Goal: Communication & Community: Answer question/provide support

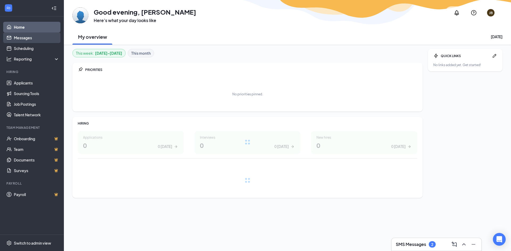
click at [41, 35] on link "Messages" at bounding box center [36, 37] width 45 height 11
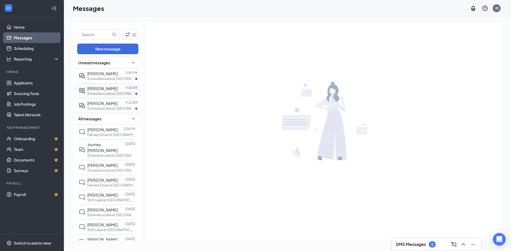
click at [102, 94] on p "Store Associate at [GEOGRAPHIC_DATA]" at bounding box center [111, 94] width 48 height 5
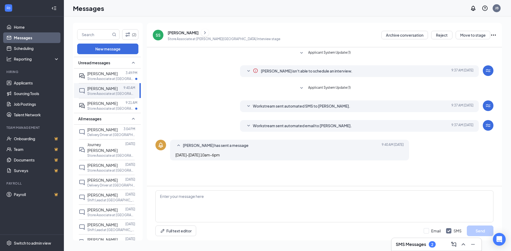
click at [177, 34] on div "[PERSON_NAME]" at bounding box center [183, 32] width 31 height 5
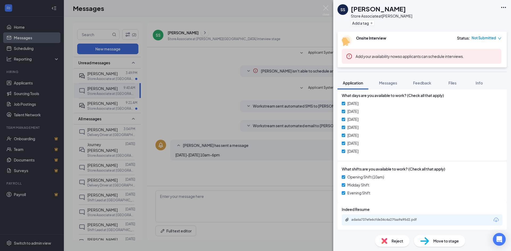
scroll to position [247, 0]
click at [414, 217] on div "ada6a737efe6cfde34c4a27faa9a95d2.pdf" at bounding box center [388, 219] width 75 height 4
click at [183, 124] on div "SS [PERSON_NAME] Store Associate at [GEOGRAPHIC_DATA] Add a tag Onsite Intervie…" at bounding box center [255, 125] width 511 height 251
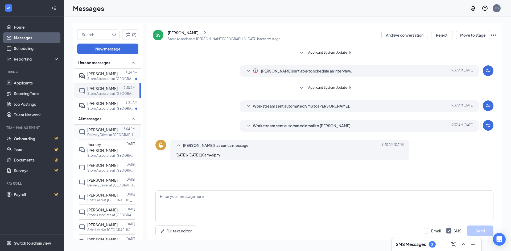
click at [125, 133] on div "3:04 PM" at bounding box center [129, 130] width 12 height 6
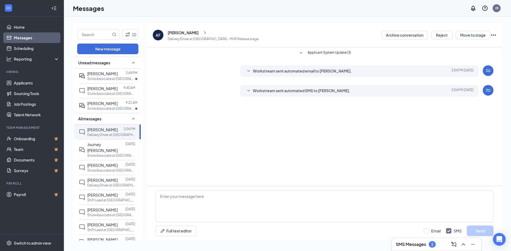
click at [187, 33] on div "[PERSON_NAME]" at bounding box center [183, 32] width 31 height 5
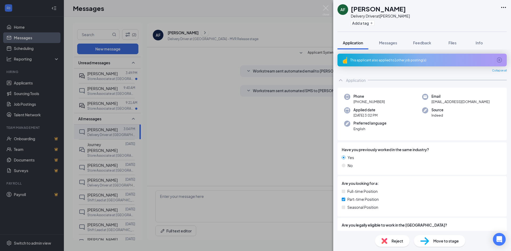
click at [391, 80] on div at bounding box center [437, 80] width 139 height 0
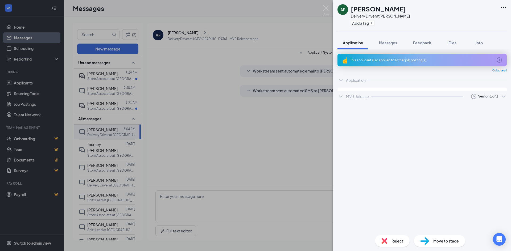
click at [390, 80] on div at bounding box center [437, 80] width 139 height 0
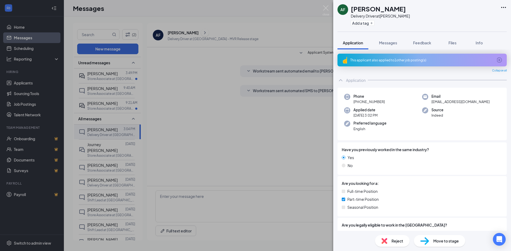
click at [398, 62] on div "This applicant also applied to 1 other job posting(s)" at bounding box center [421, 60] width 143 height 5
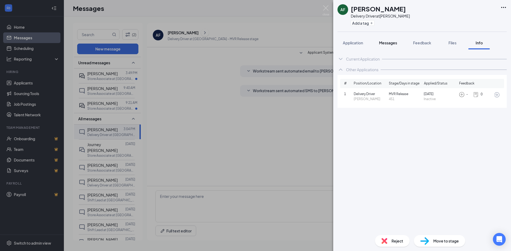
click at [384, 43] on span "Messages" at bounding box center [388, 42] width 18 height 5
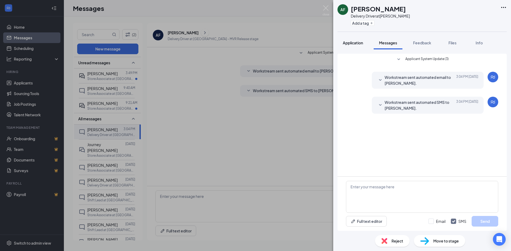
click at [357, 40] on button "Application" at bounding box center [352, 42] width 31 height 13
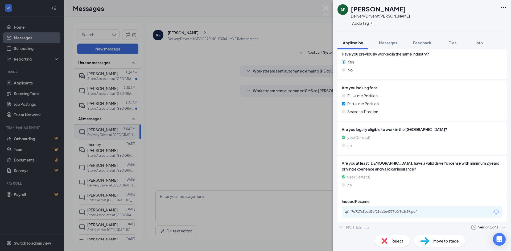
scroll to position [98, 0]
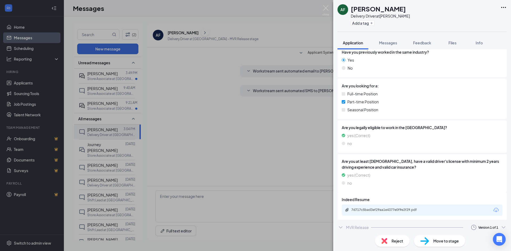
click at [397, 212] on div "7d717c5bad3ef29aa1e4377e0f9e2f29.pdf" at bounding box center [388, 210] width 86 height 5
click at [186, 148] on div "AF [PERSON_NAME] Delivery Driver at [GEOGRAPHIC_DATA] Add a tag Application Mes…" at bounding box center [255, 125] width 511 height 251
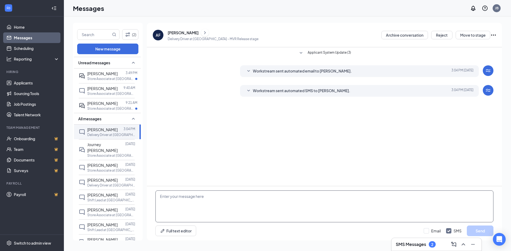
click at [211, 209] on textarea at bounding box center [324, 207] width 338 height 32
type textarea "Hi [PERSON_NAME], if you wish to continue your application please complete the …"
click at [480, 231] on button "Send" at bounding box center [480, 231] width 27 height 11
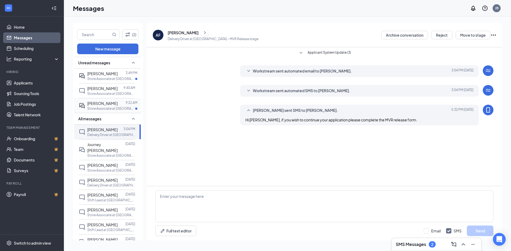
click at [107, 108] on p "Store Associate at [GEOGRAPHIC_DATA]" at bounding box center [111, 108] width 48 height 5
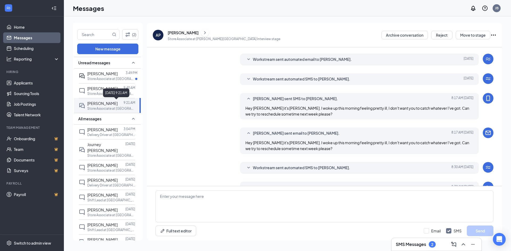
scroll to position [119, 0]
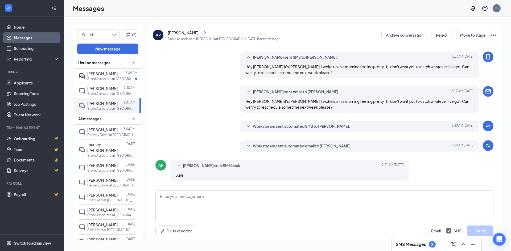
click at [276, 147] on span "Workstream sent automated email to [PERSON_NAME]." at bounding box center [302, 146] width 99 height 6
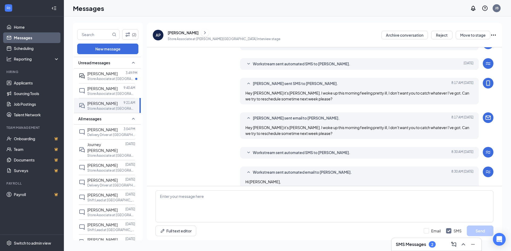
scroll to position [95, 0]
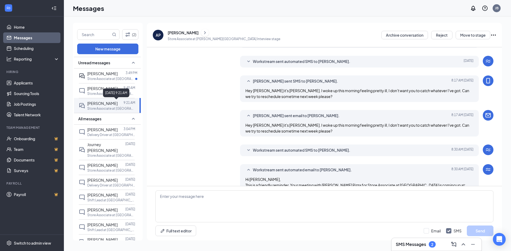
click at [106, 92] on div "[DATE] 9:21 AM" at bounding box center [116, 93] width 26 height 9
click at [91, 90] on span "[PERSON_NAME]" at bounding box center [102, 88] width 30 height 5
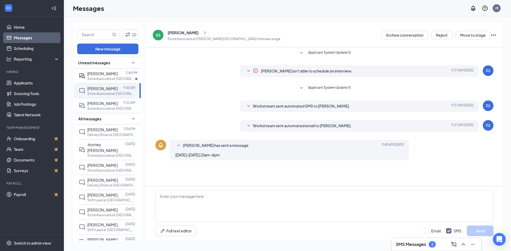
click at [180, 31] on div "[PERSON_NAME]" at bounding box center [183, 32] width 31 height 5
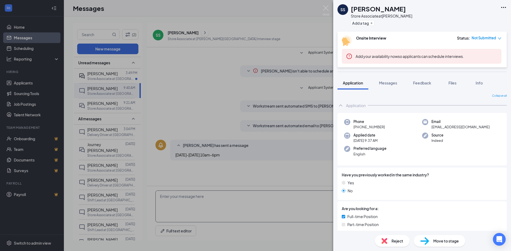
drag, startPoint x: 298, startPoint y: 201, endPoint x: 273, endPoint y: 202, distance: 24.8
click at [297, 201] on div "SS [PERSON_NAME] Store Associate at [GEOGRAPHIC_DATA] Add a tag Onsite Intervie…" at bounding box center [255, 125] width 511 height 251
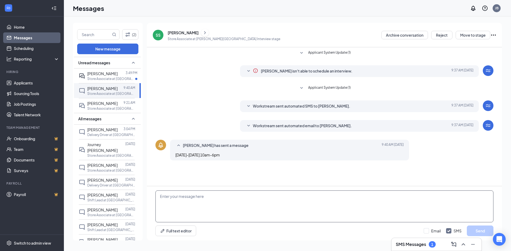
click at [241, 197] on textarea at bounding box center [324, 207] width 338 height 32
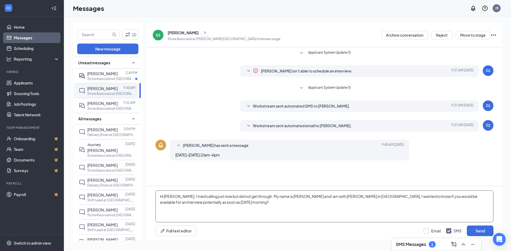
type textarea "Hi [PERSON_NAME], I tried calling just now but did not get through. My name is …"
click at [424, 230] on input "Email" at bounding box center [432, 231] width 17 height 5
checkbox input "true"
click at [484, 232] on button "Send" at bounding box center [480, 231] width 27 height 11
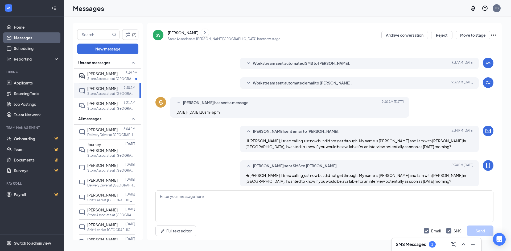
scroll to position [49, 0]
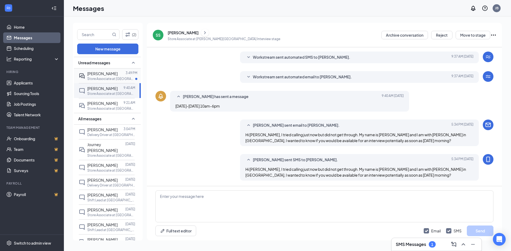
click at [104, 80] on p "Store Associate at [GEOGRAPHIC_DATA]" at bounding box center [111, 79] width 48 height 5
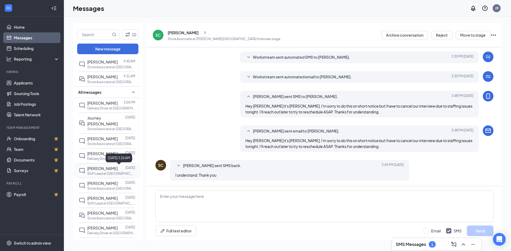
scroll to position [45, 0]
